Goal: Task Accomplishment & Management: Use online tool/utility

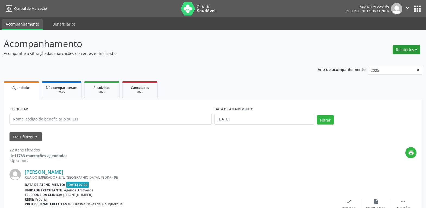
click at [400, 50] on button "Relatórios" at bounding box center [407, 49] width 28 height 9
click at [395, 60] on link "Agendamentos" at bounding box center [391, 62] width 58 height 8
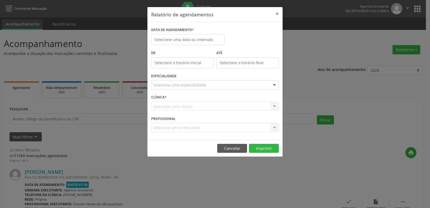
type input "12:00"
click at [254, 65] on input "12:00" at bounding box center [248, 62] width 62 height 11
click at [198, 65] on input "text" at bounding box center [182, 62] width 62 height 11
type input "12:00"
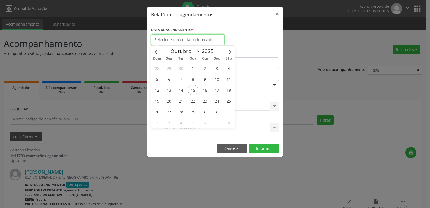
click at [203, 42] on input "text" at bounding box center [187, 39] width 73 height 11
click at [206, 92] on span "16" at bounding box center [205, 90] width 11 height 11
type input "[DATE]"
click at [206, 92] on span "16" at bounding box center [205, 90] width 11 height 11
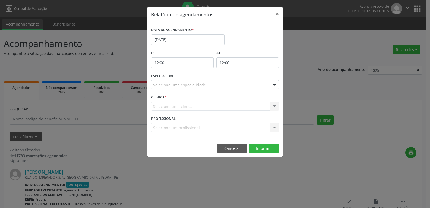
click at [206, 92] on div "ESPECIALIDADE Seleciona uma especialidade Todas as especialidades Alergologia A…" at bounding box center [215, 82] width 130 height 21
click at [195, 62] on input "12:00" at bounding box center [182, 62] width 62 height 11
click at [163, 62] on input "12:00" at bounding box center [182, 62] width 62 height 11
click at [163, 63] on input "12:00" at bounding box center [182, 62] width 62 height 11
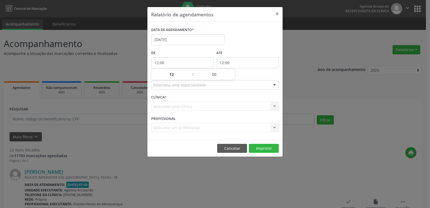
click at [175, 61] on input "12:00" at bounding box center [182, 62] width 62 height 11
click at [176, 62] on input "12:00" at bounding box center [182, 62] width 62 height 11
click at [180, 64] on input "12:00" at bounding box center [182, 62] width 62 height 11
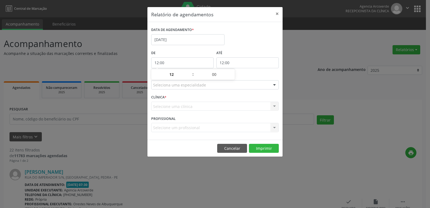
click at [164, 63] on input "12:00" at bounding box center [182, 62] width 62 height 11
click at [276, 13] on button "×" at bounding box center [277, 13] width 11 height 13
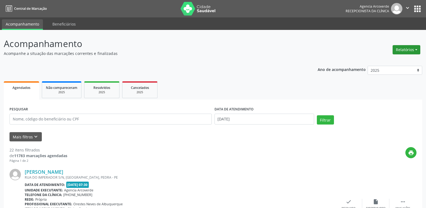
click at [416, 48] on button "Relatórios" at bounding box center [407, 49] width 28 height 9
click at [390, 61] on link "Agendamentos" at bounding box center [391, 62] width 58 height 8
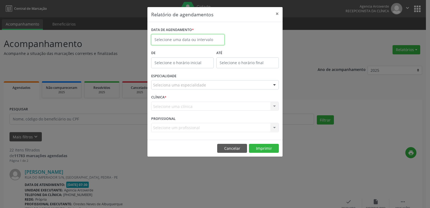
click at [199, 40] on input "text" at bounding box center [187, 39] width 73 height 11
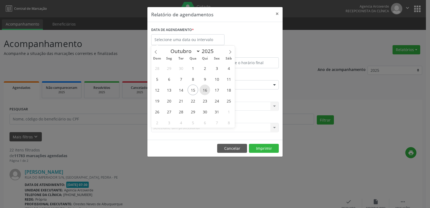
click at [206, 87] on span "16" at bounding box center [205, 90] width 11 height 11
type input "[DATE]"
click at [206, 90] on span "16" at bounding box center [205, 90] width 11 height 11
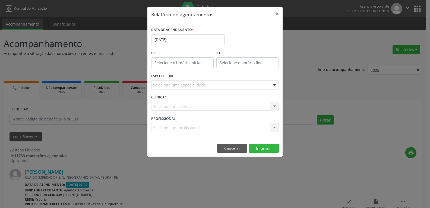
click at [206, 90] on div "ESPECIALIDADE Seleciona uma especialidade Todas as especialidades Alergologia A…" at bounding box center [215, 82] width 130 height 21
click at [214, 84] on div "Seleciona uma especialidade" at bounding box center [215, 84] width 128 height 9
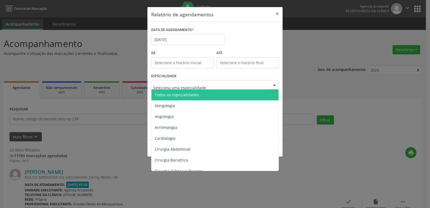
click at [213, 93] on span "Todas as especialidades" at bounding box center [216, 94] width 128 height 11
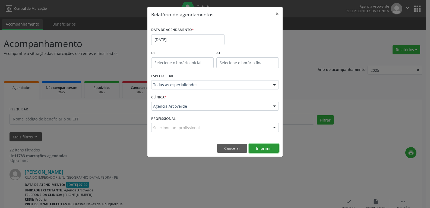
click at [271, 151] on button "Imprimir" at bounding box center [264, 148] width 30 height 9
